Goal: Task Accomplishment & Management: Manage account settings

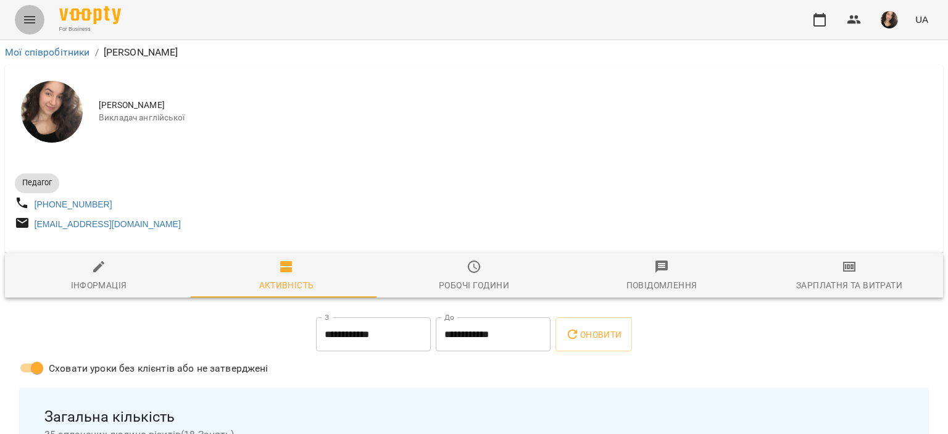
click at [15, 19] on button "Menu" at bounding box center [30, 20] width 30 height 30
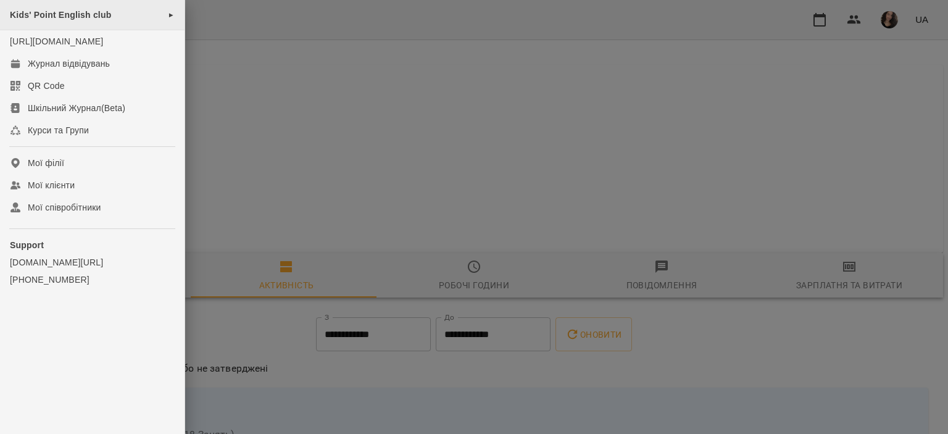
click at [44, 20] on div "Kids' Point English club ►" at bounding box center [92, 15] width 185 height 30
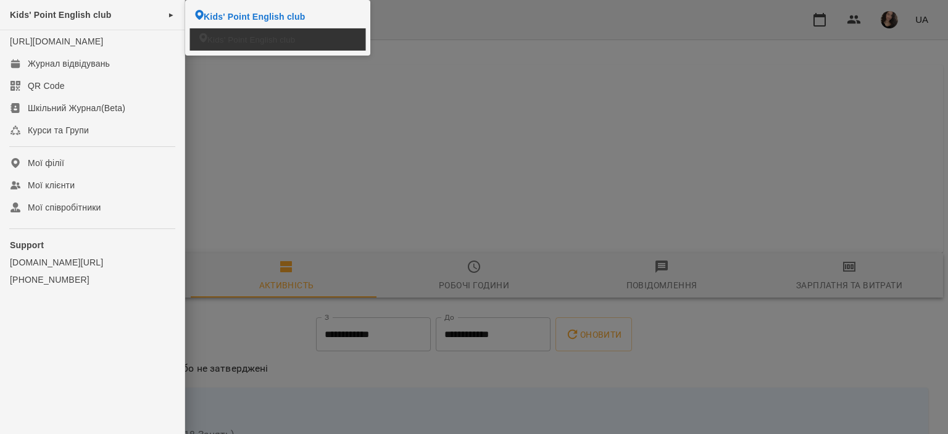
click at [210, 42] on span "Kids' Point English club" at bounding box center [251, 39] width 88 height 12
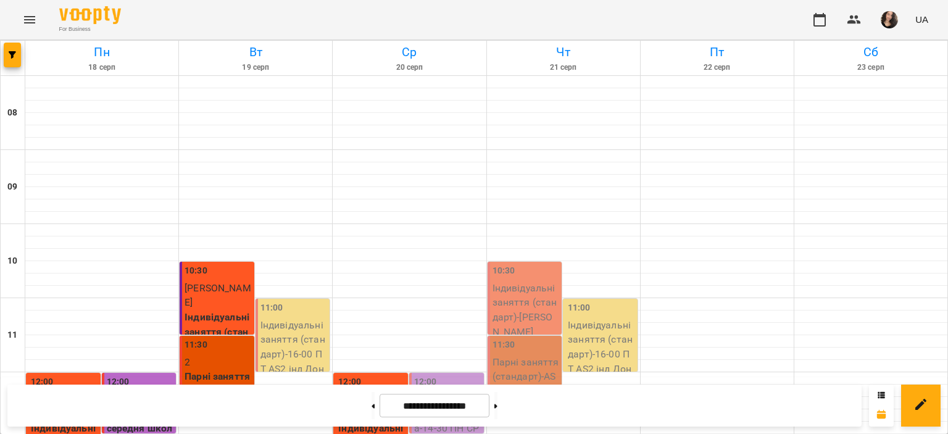
scroll to position [586, 0]
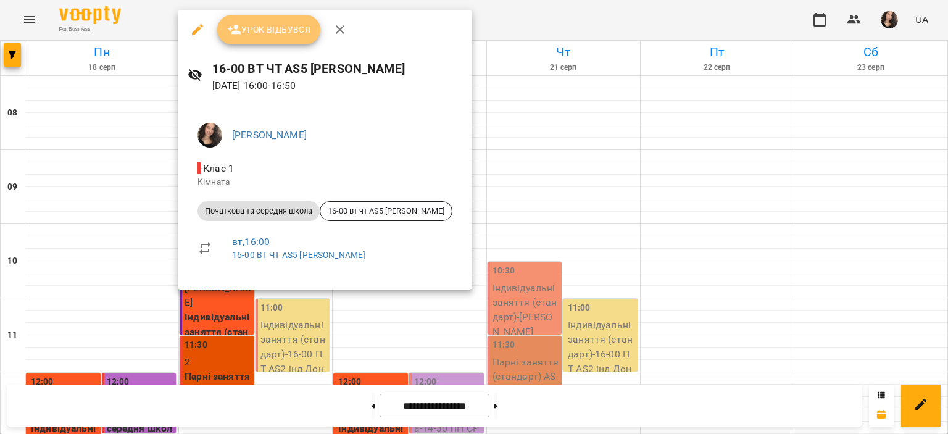
click at [295, 22] on span "Урок відбувся" at bounding box center [269, 29] width 84 height 15
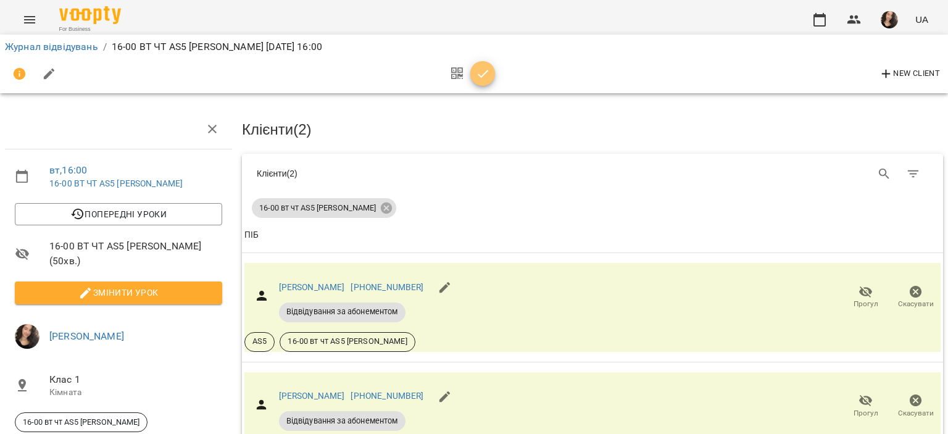
click at [479, 76] on icon "button" at bounding box center [483, 74] width 10 height 8
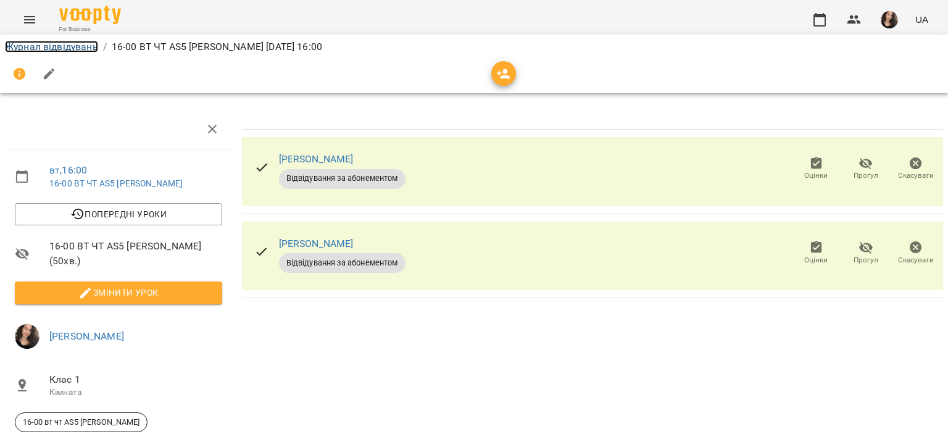
click at [82, 41] on link "Журнал відвідувань" at bounding box center [51, 47] width 93 height 12
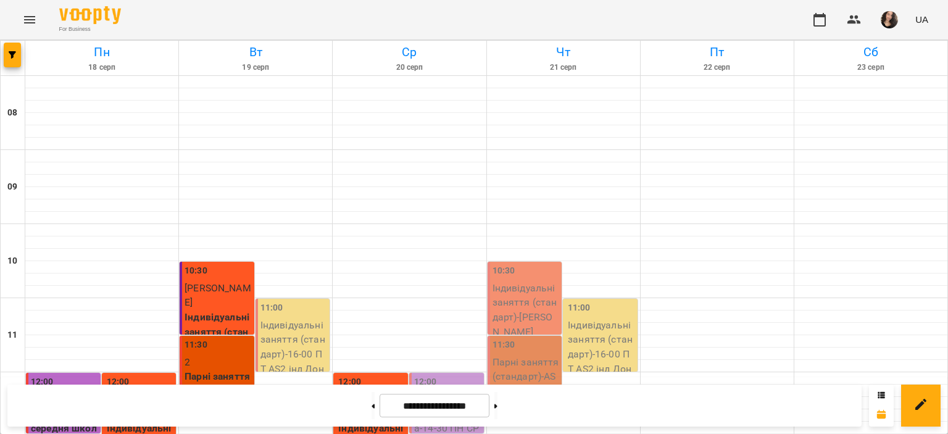
scroll to position [586, 0]
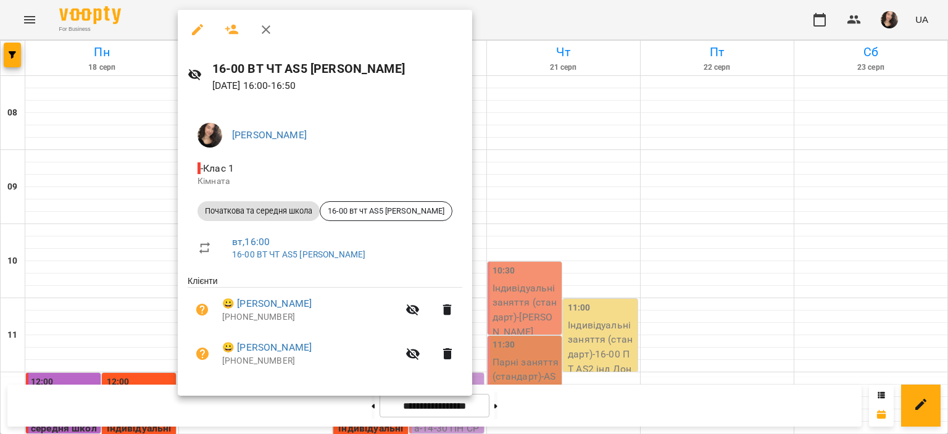
click at [458, 23] on div at bounding box center [474, 217] width 948 height 434
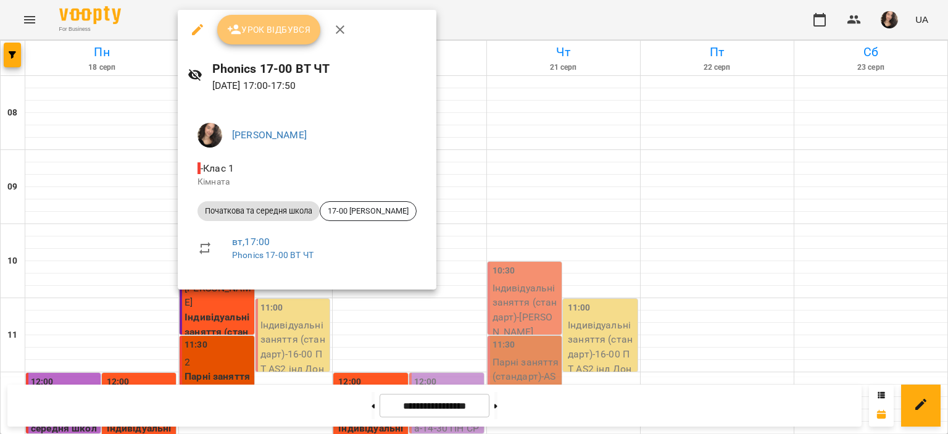
click at [269, 30] on span "Урок відбувся" at bounding box center [269, 29] width 84 height 15
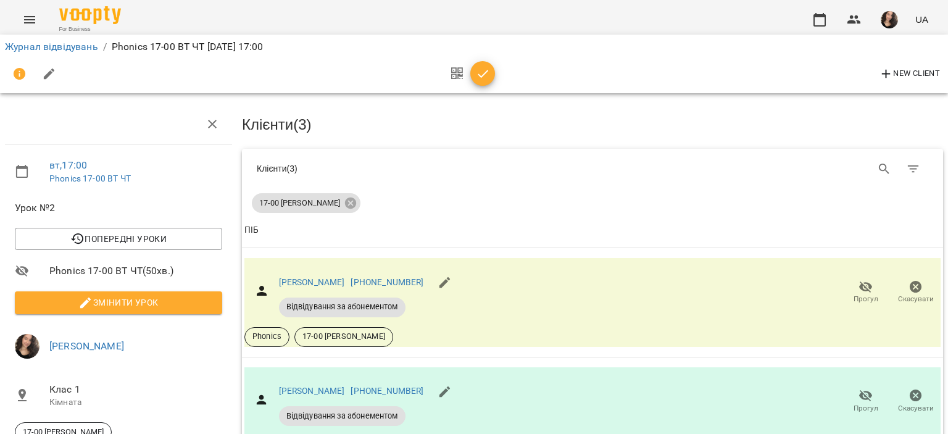
scroll to position [188, 0]
